Goal: Navigation & Orientation: Find specific page/section

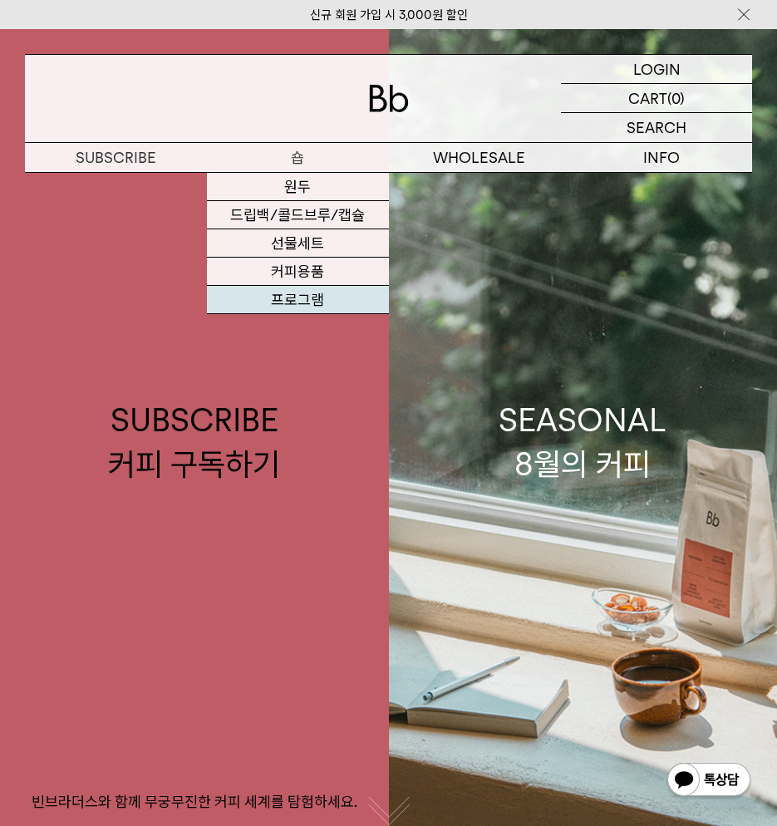
click at [288, 296] on link "프로그램" at bounding box center [298, 300] width 182 height 28
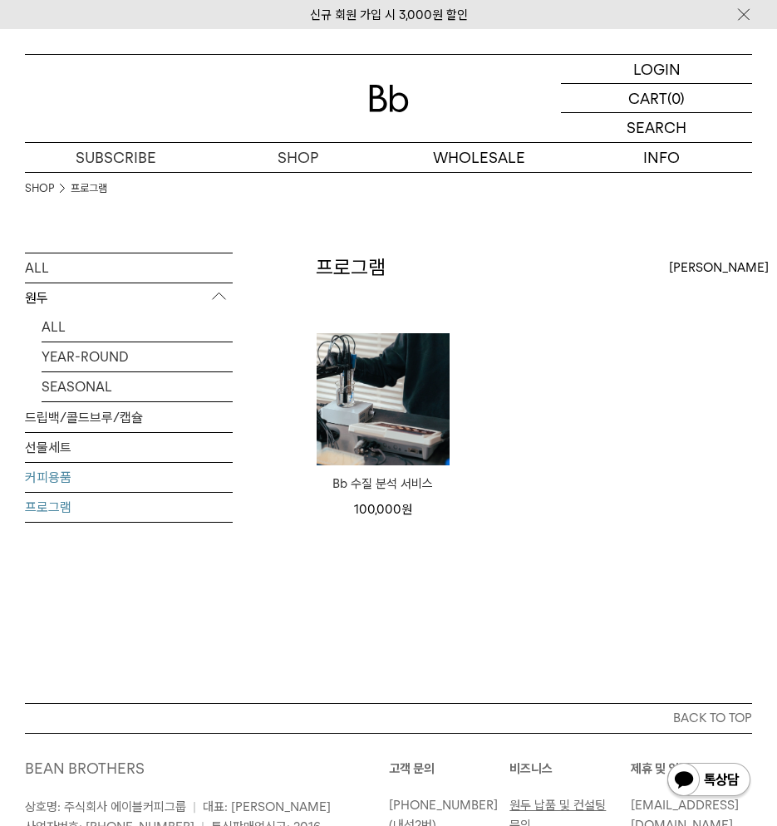
click at [175, 463] on link "커피용품" at bounding box center [129, 477] width 208 height 29
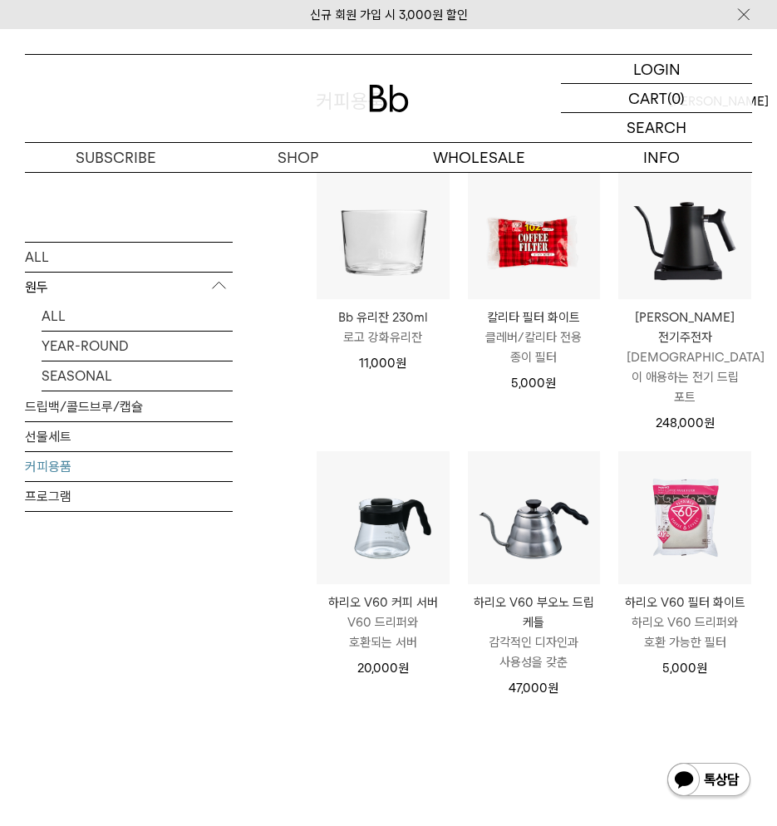
scroll to position [249, 0]
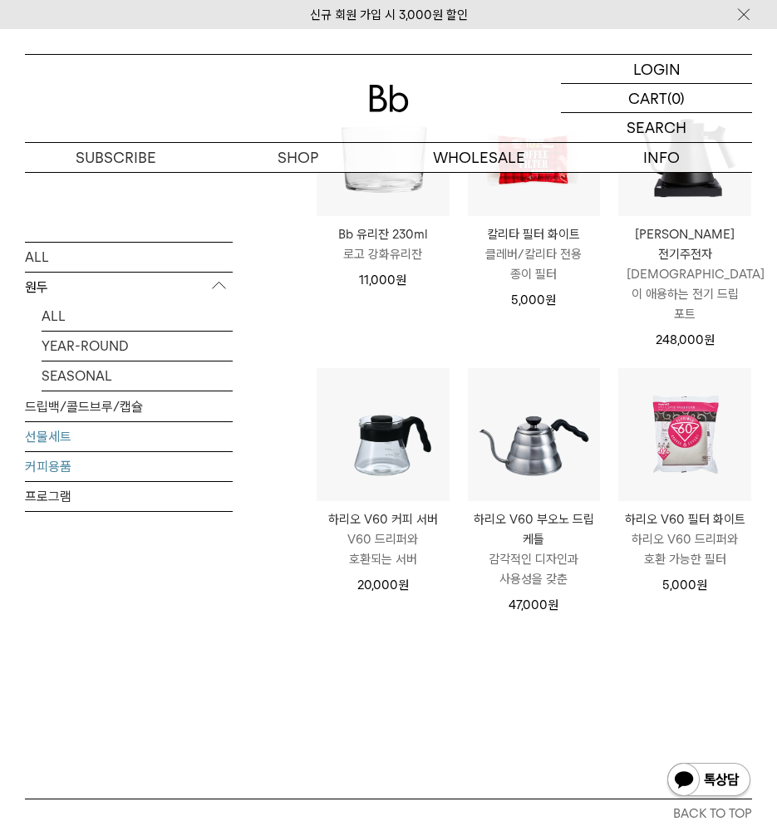
click at [130, 421] on link "선물세트" at bounding box center [129, 435] width 208 height 29
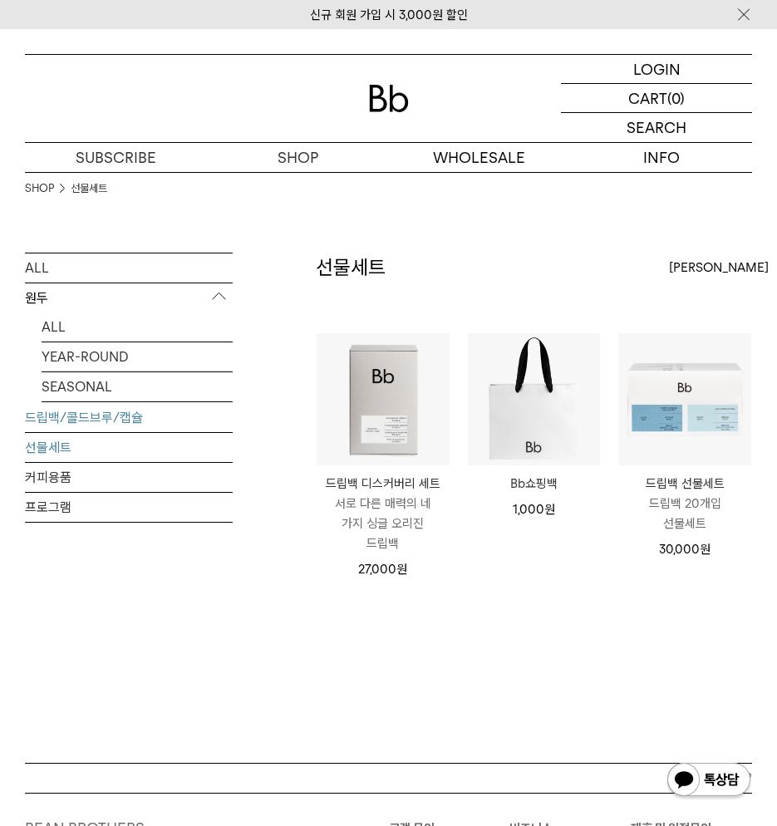
click at [118, 403] on link "드립백/콜드브루/캡슐" at bounding box center [129, 417] width 208 height 29
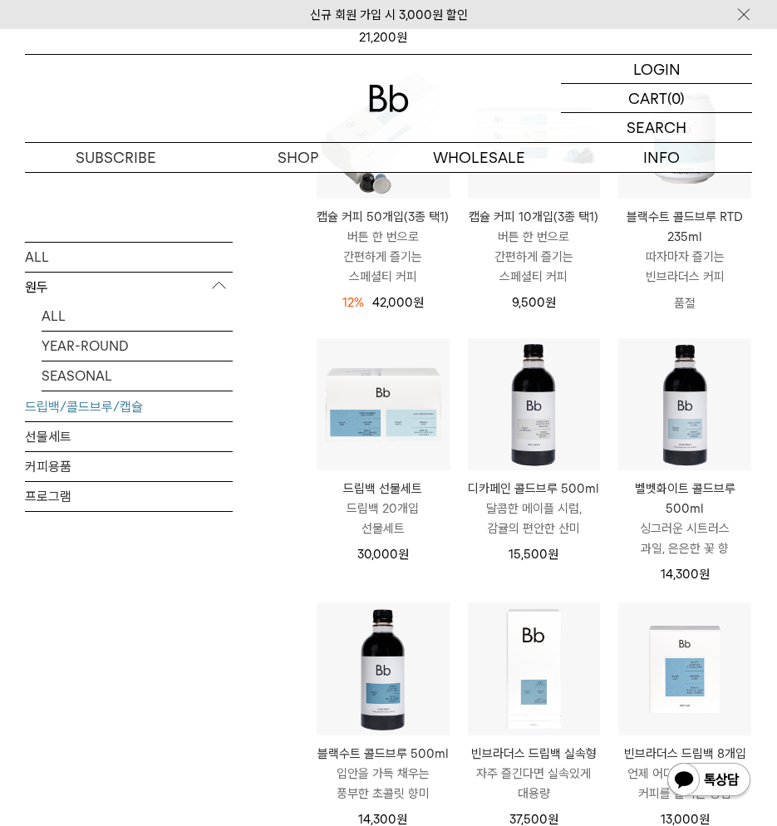
scroll to position [582, 0]
